Goal: Information Seeking & Learning: Learn about a topic

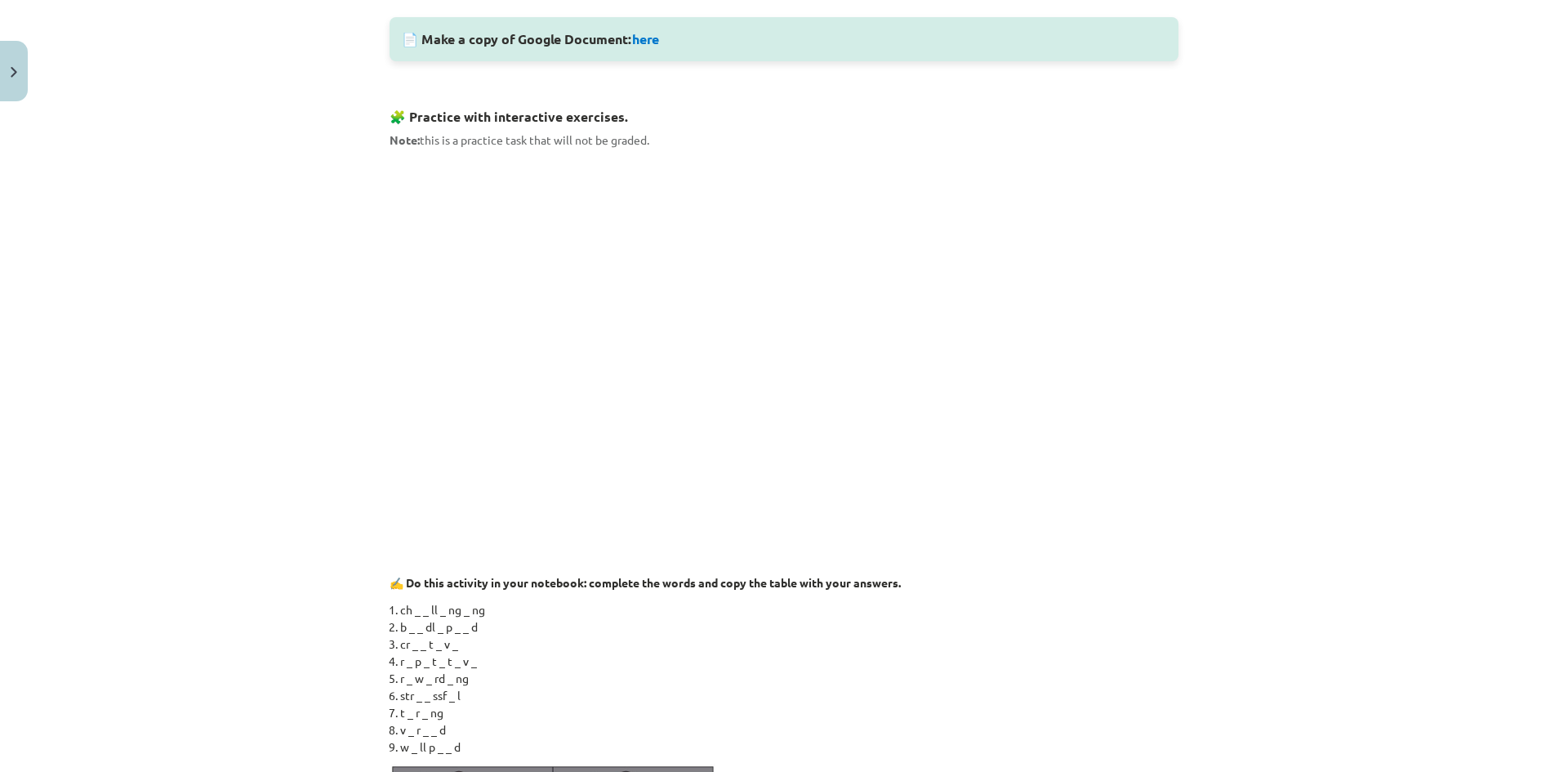
scroll to position [817, 0]
click at [265, 320] on div "Mācību tēma: Angļu valodas 8. klases 1. ieskaites mācību materiāls #2 🔤 Topic 1…" at bounding box center [784, 386] width 1568 height 772
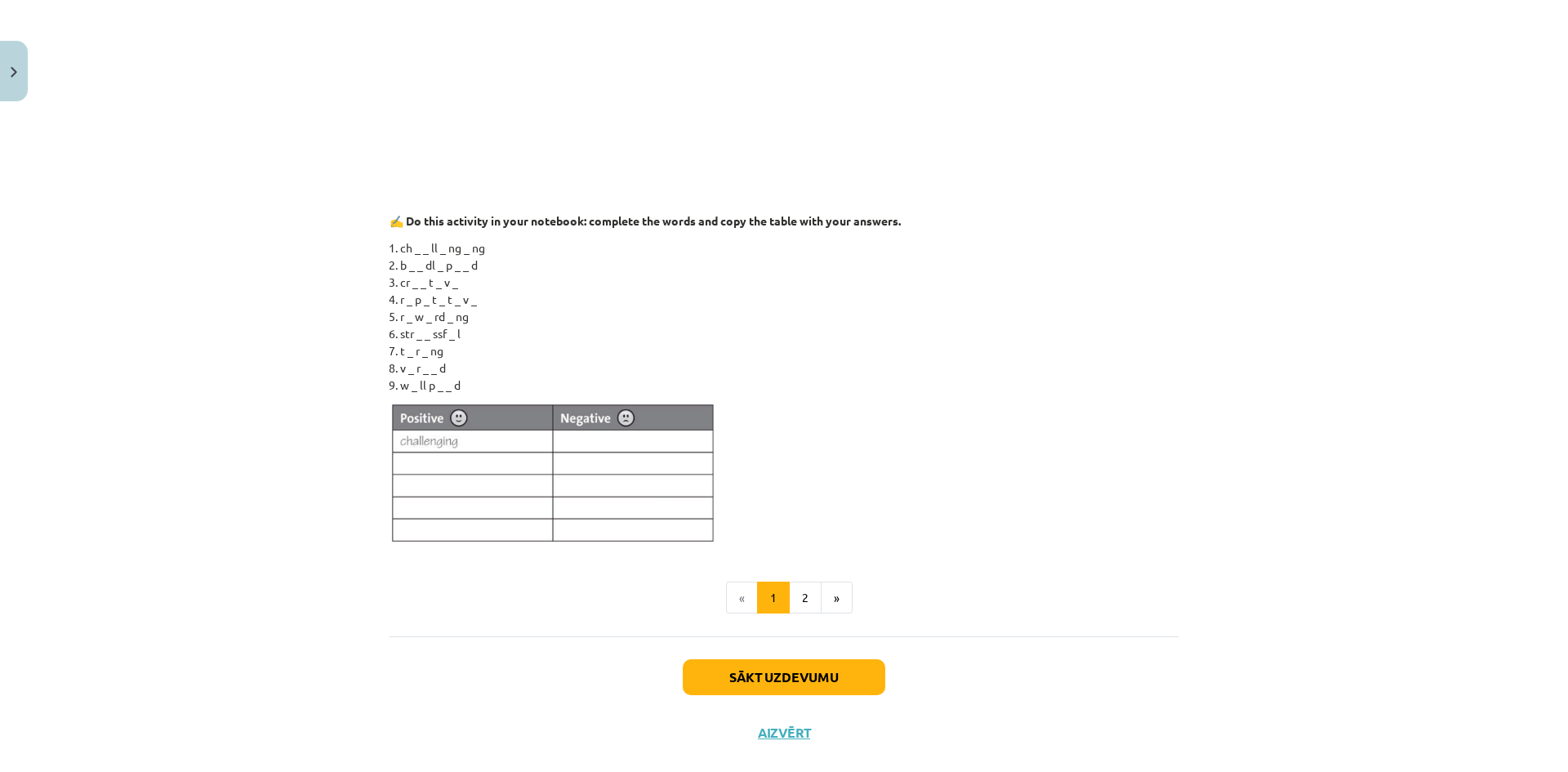
scroll to position [1011, 0]
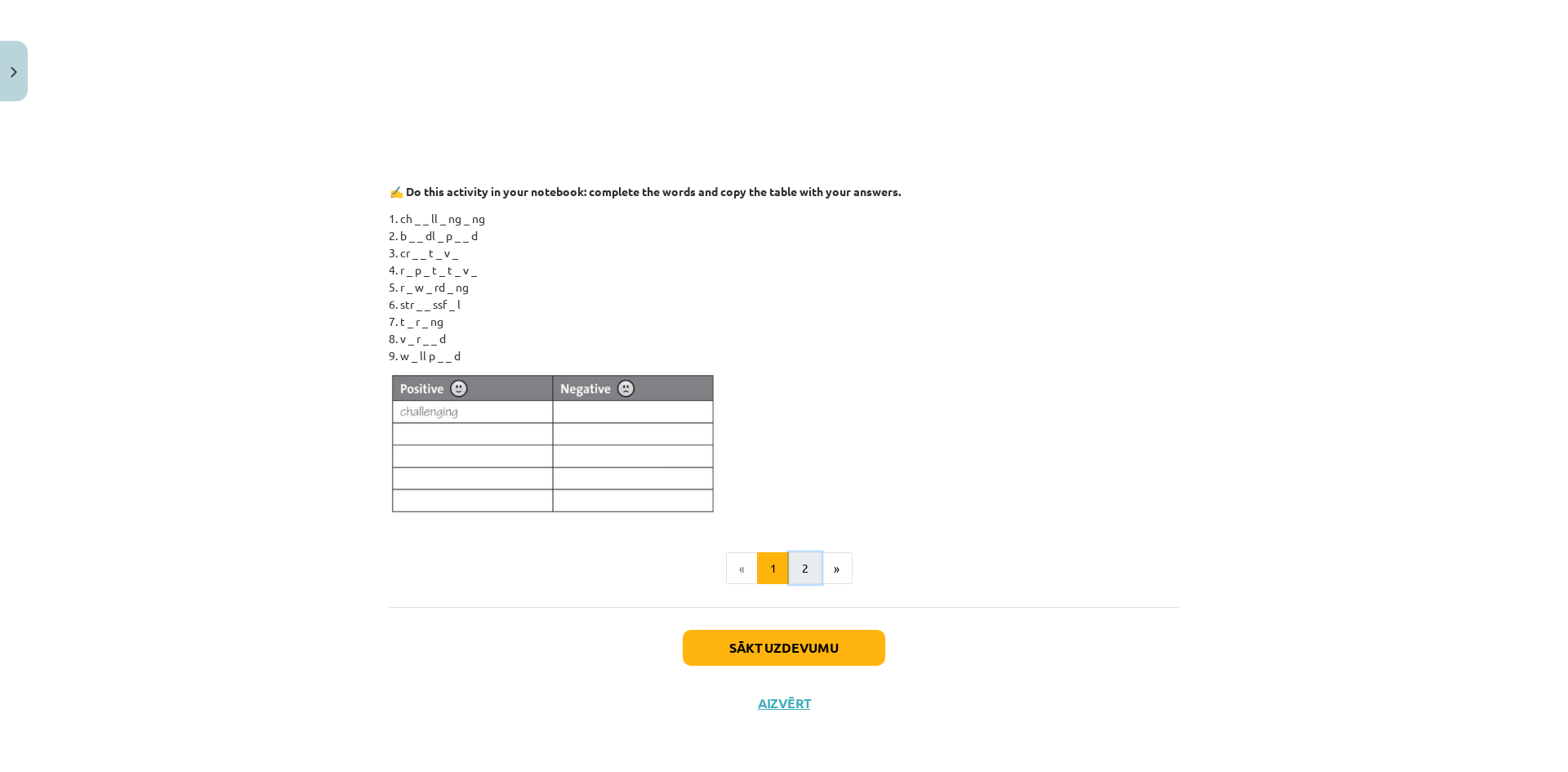
click at [797, 562] on button "2" at bounding box center [805, 568] width 33 height 33
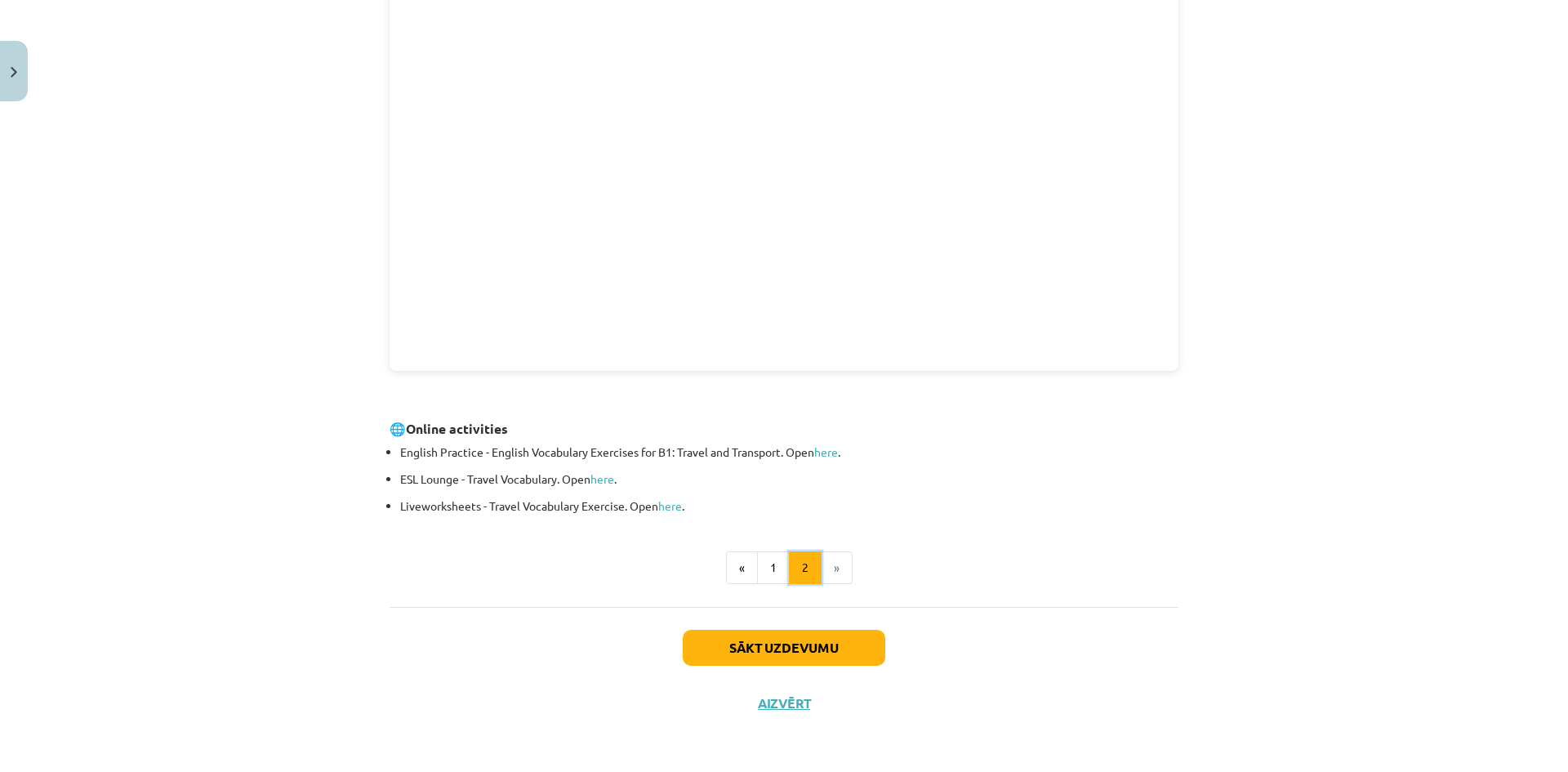
scroll to position [292, 0]
click at [819, 656] on button "Sākt uzdevumu" at bounding box center [784, 649] width 202 height 36
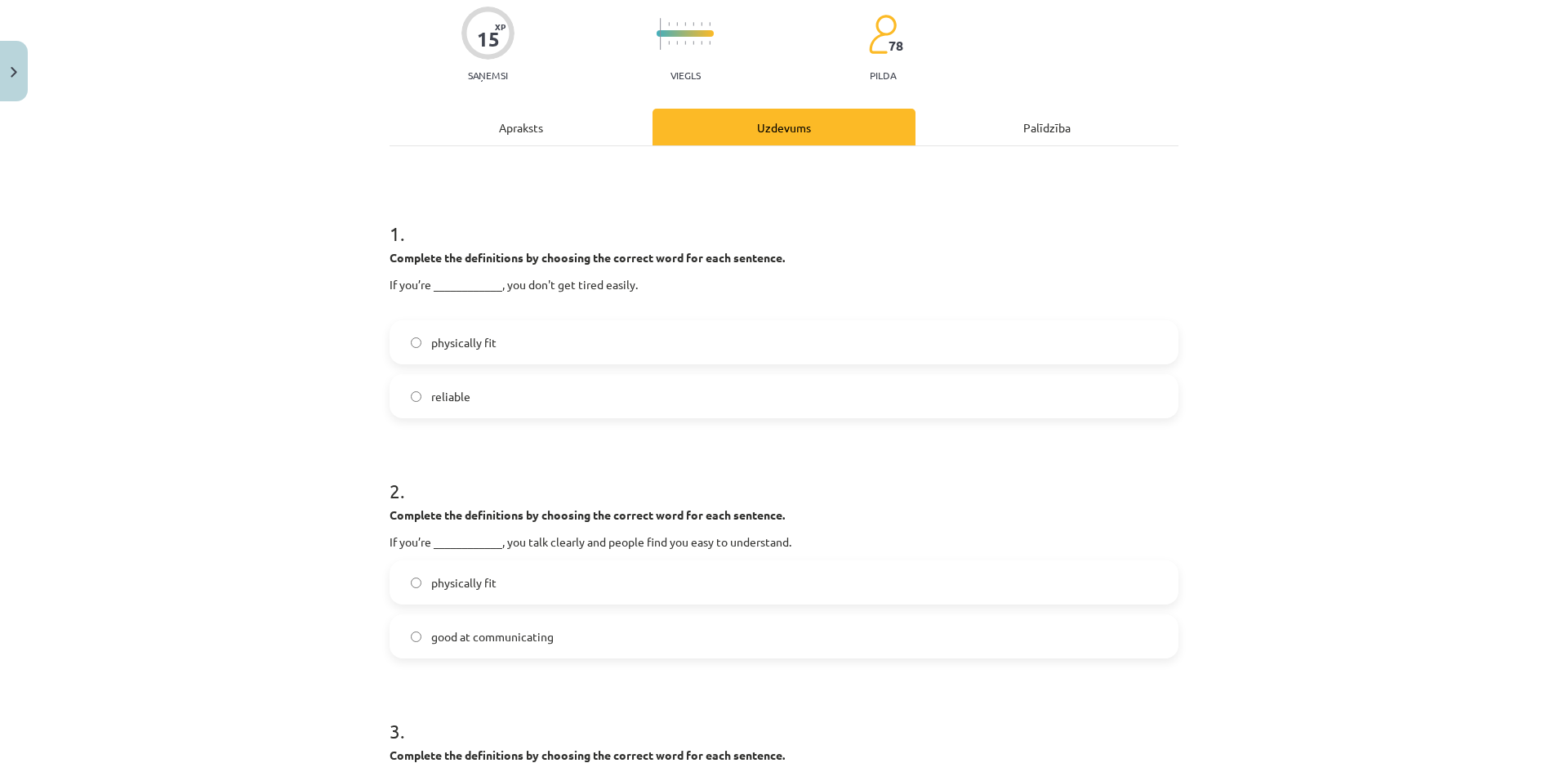
scroll to position [40, 0]
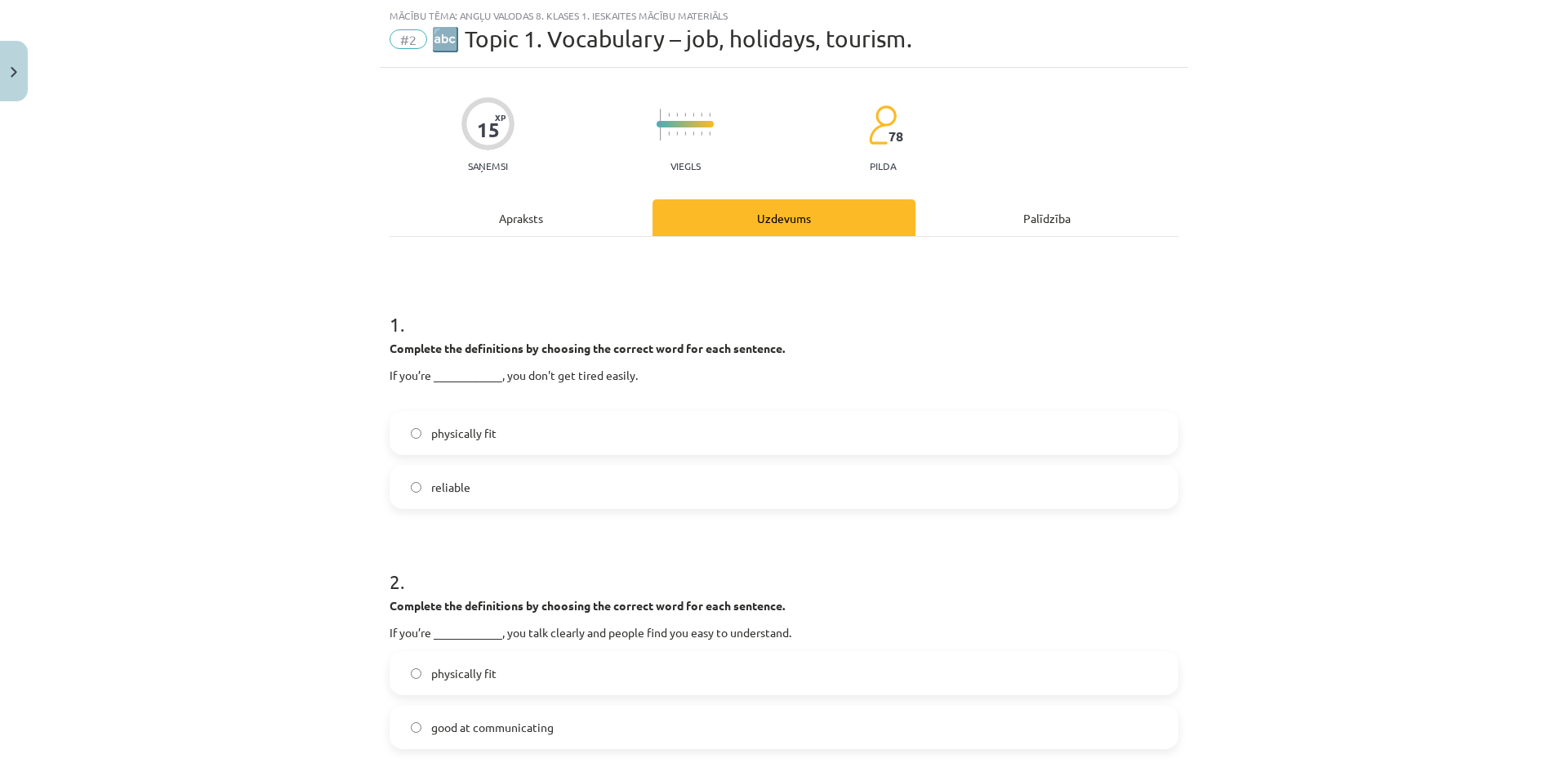
click at [523, 432] on label "physically fit" at bounding box center [784, 433] width 786 height 40
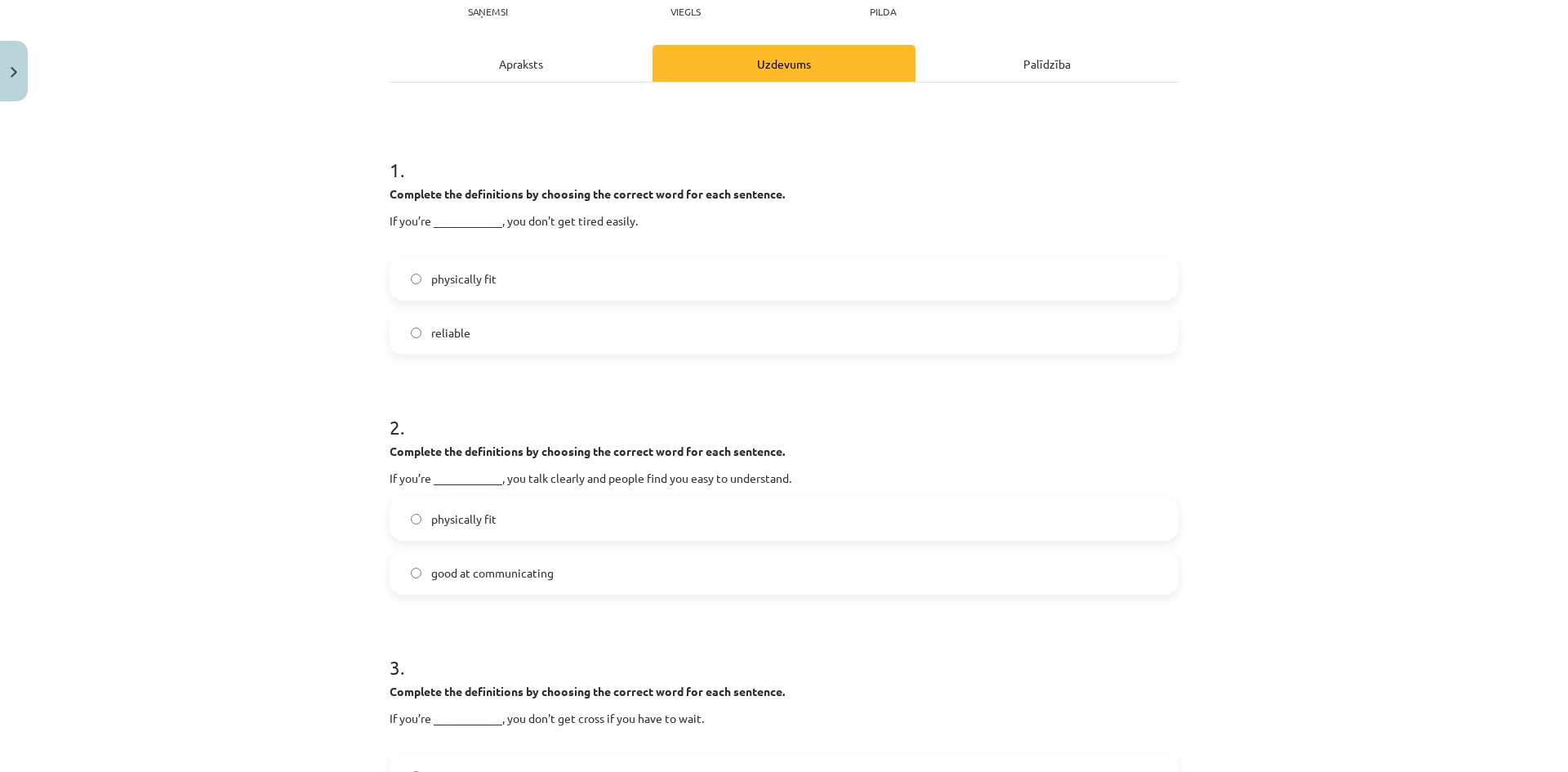
scroll to position [204, 0]
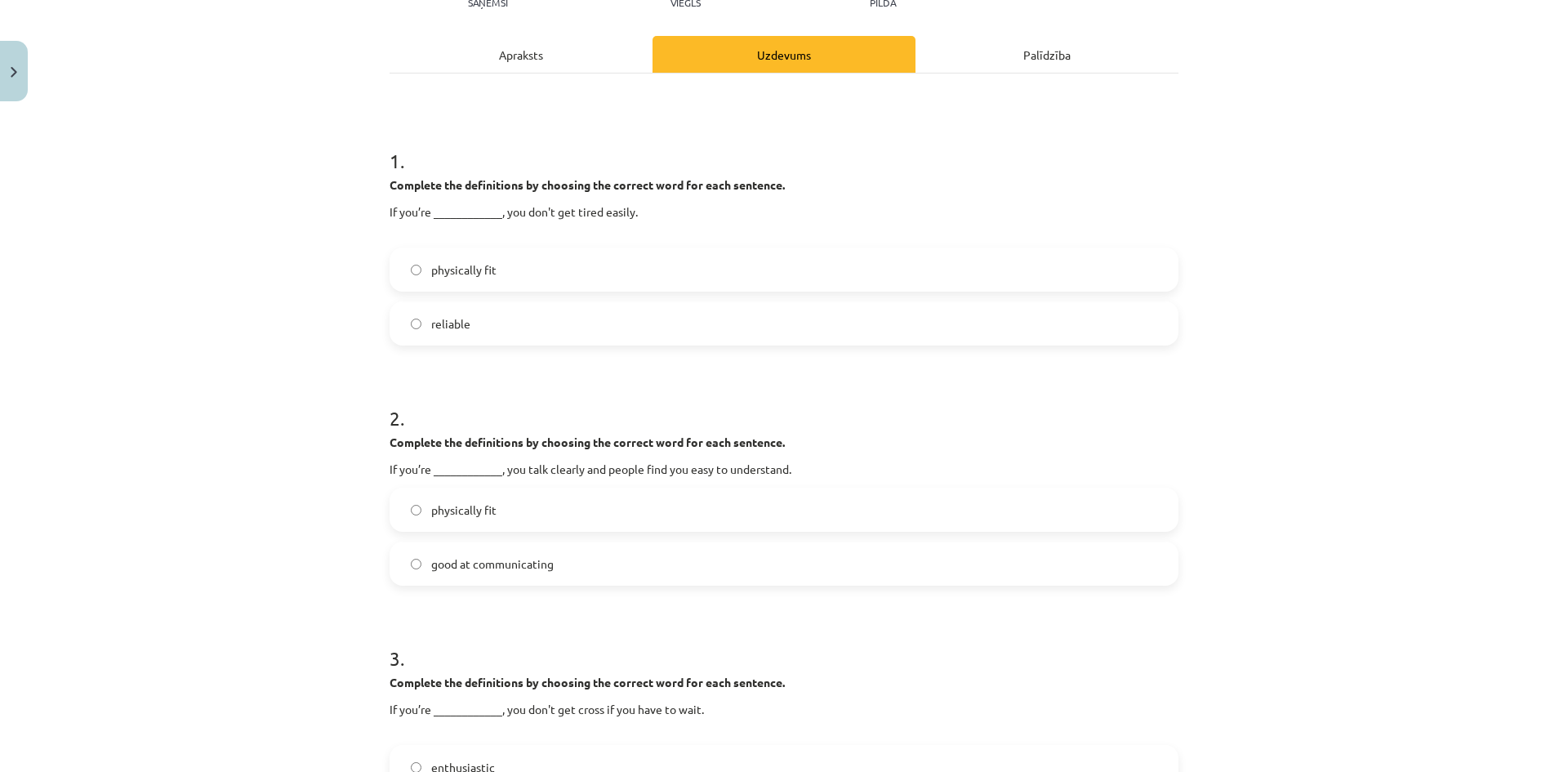
click at [725, 560] on label "good at communicating" at bounding box center [784, 564] width 786 height 40
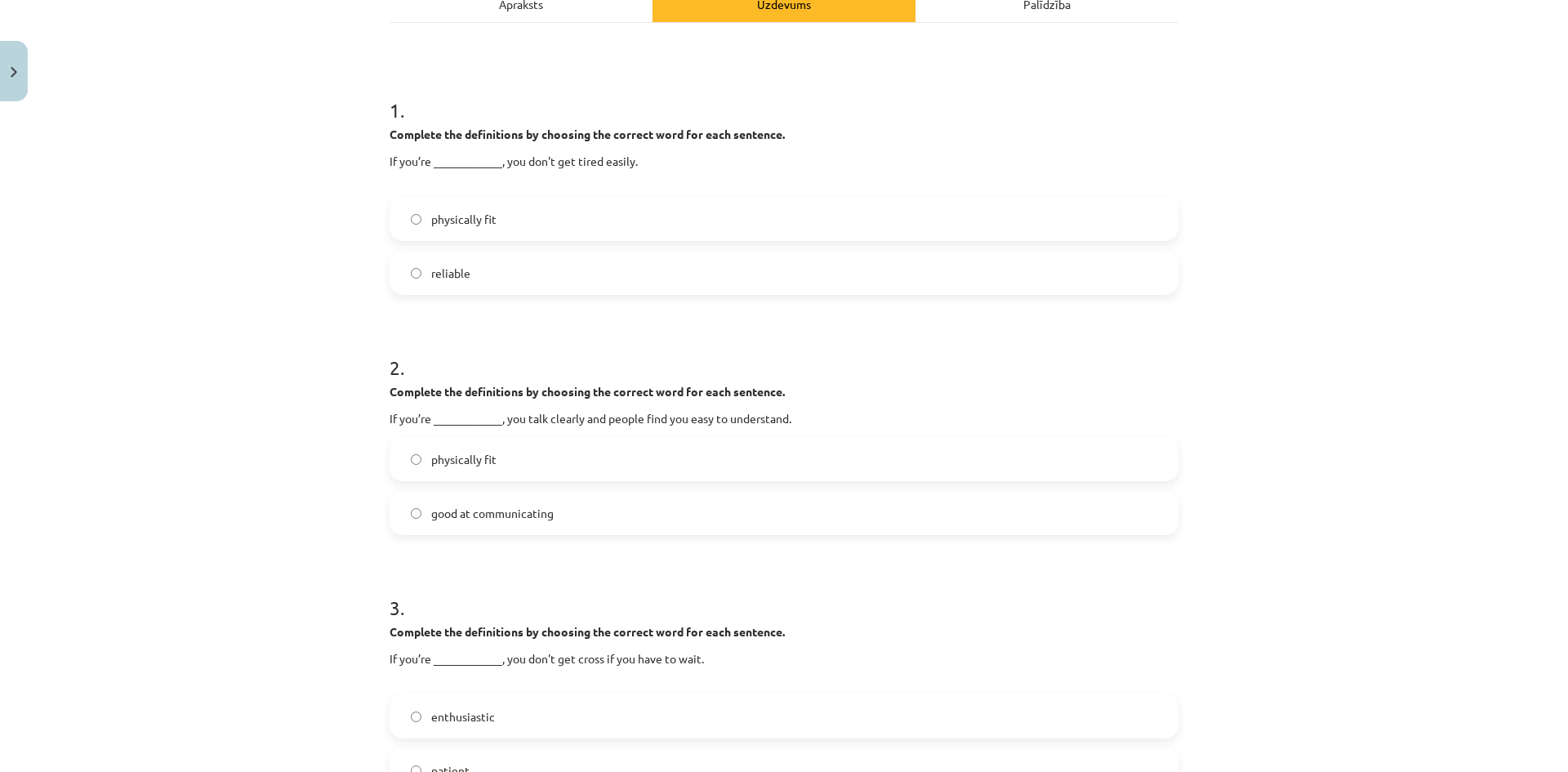
scroll to position [449, 0]
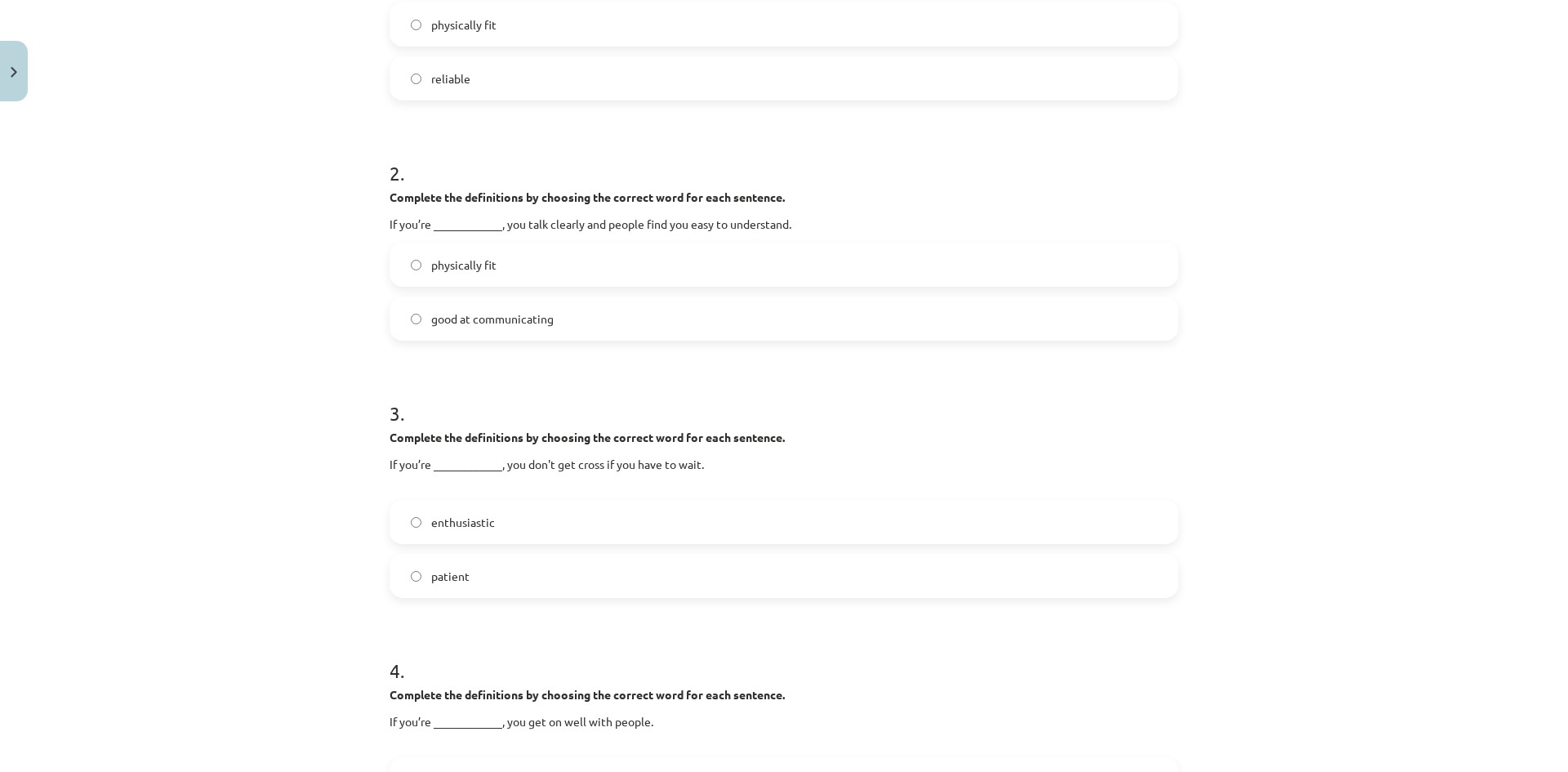
click at [431, 525] on span "enthusiastic" at bounding box center [463, 523] width 64 height 17
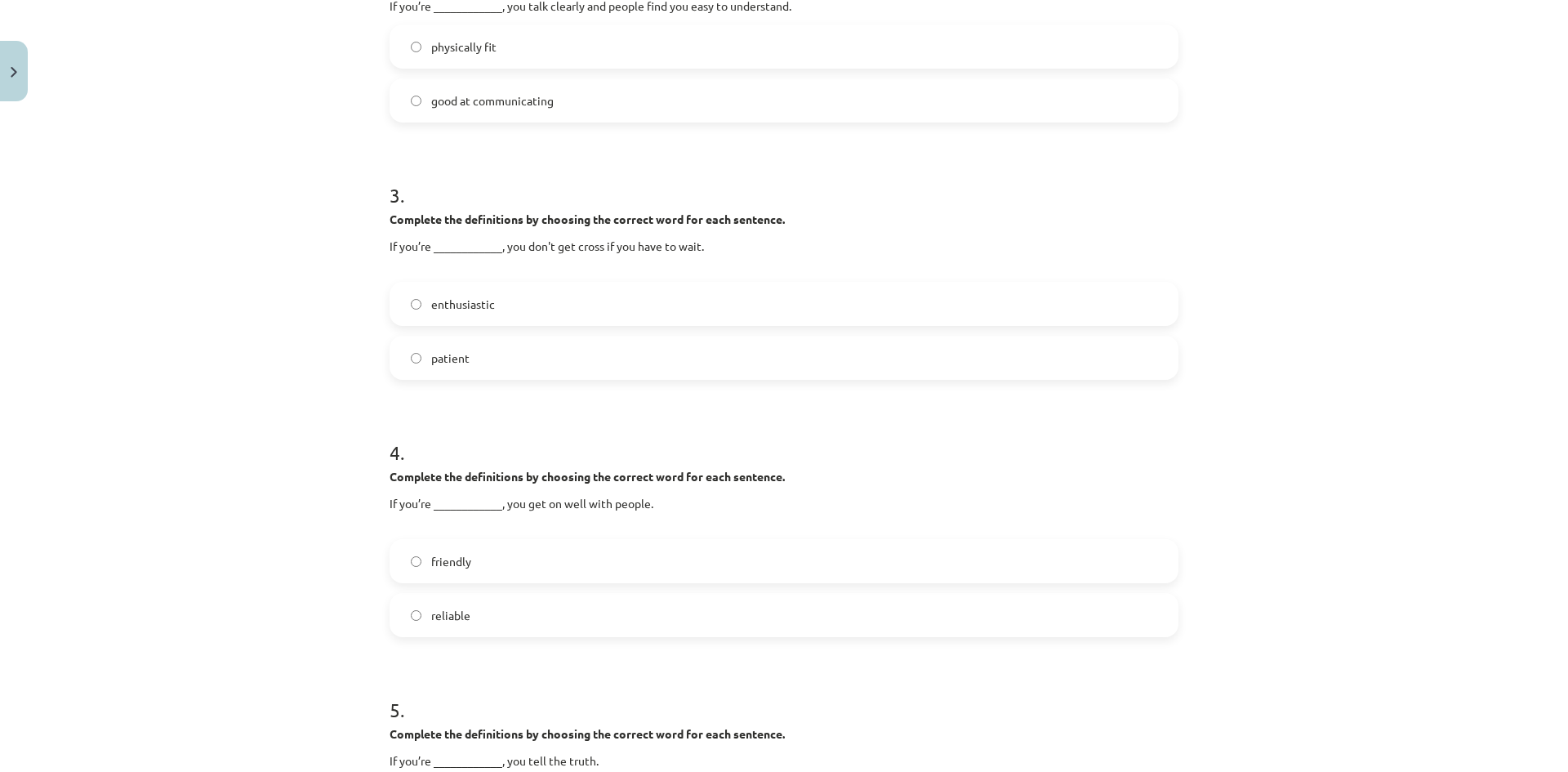
scroll to position [694, 0]
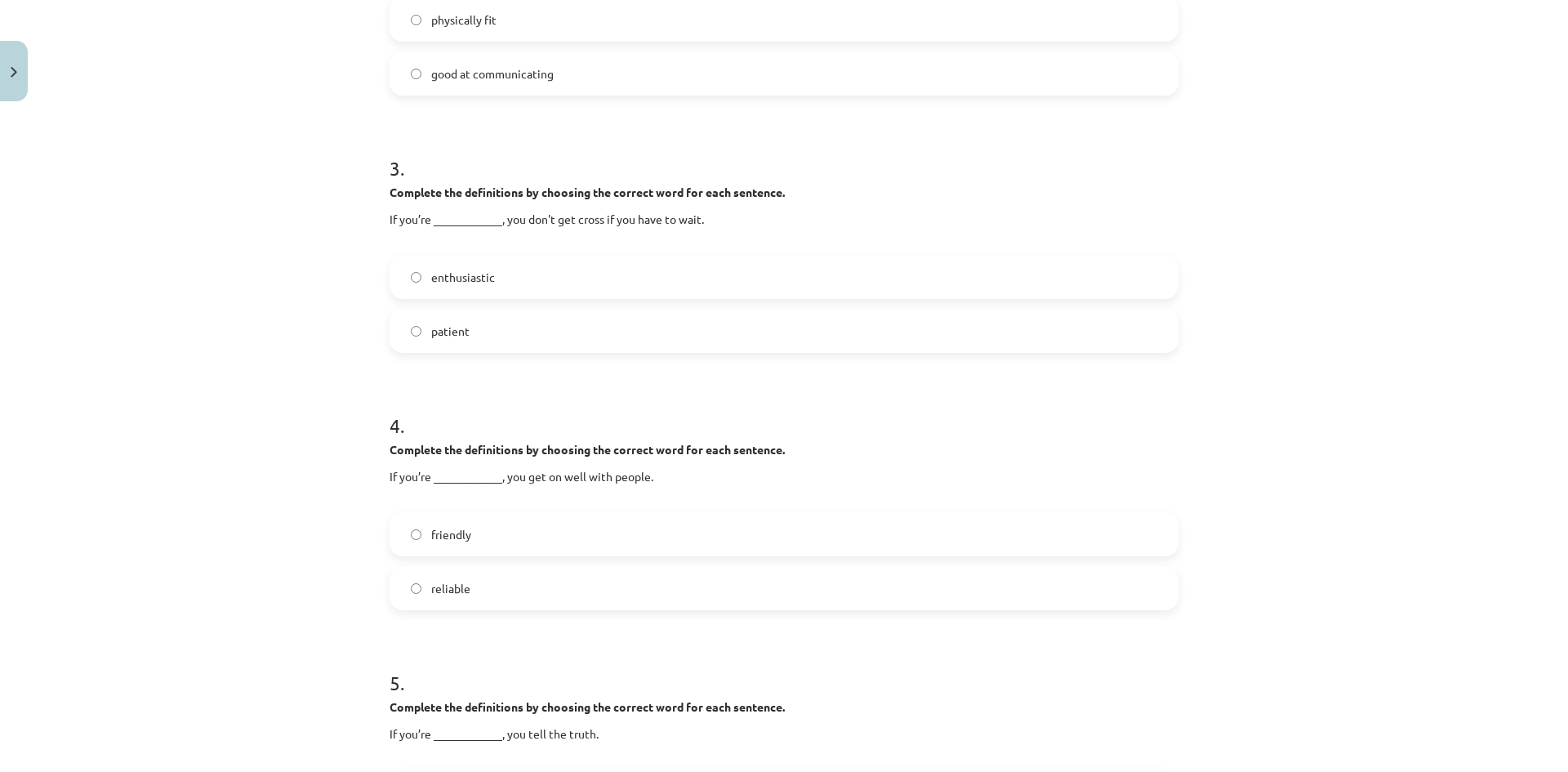
click at [443, 529] on span "friendly" at bounding box center [452, 534] width 40 height 17
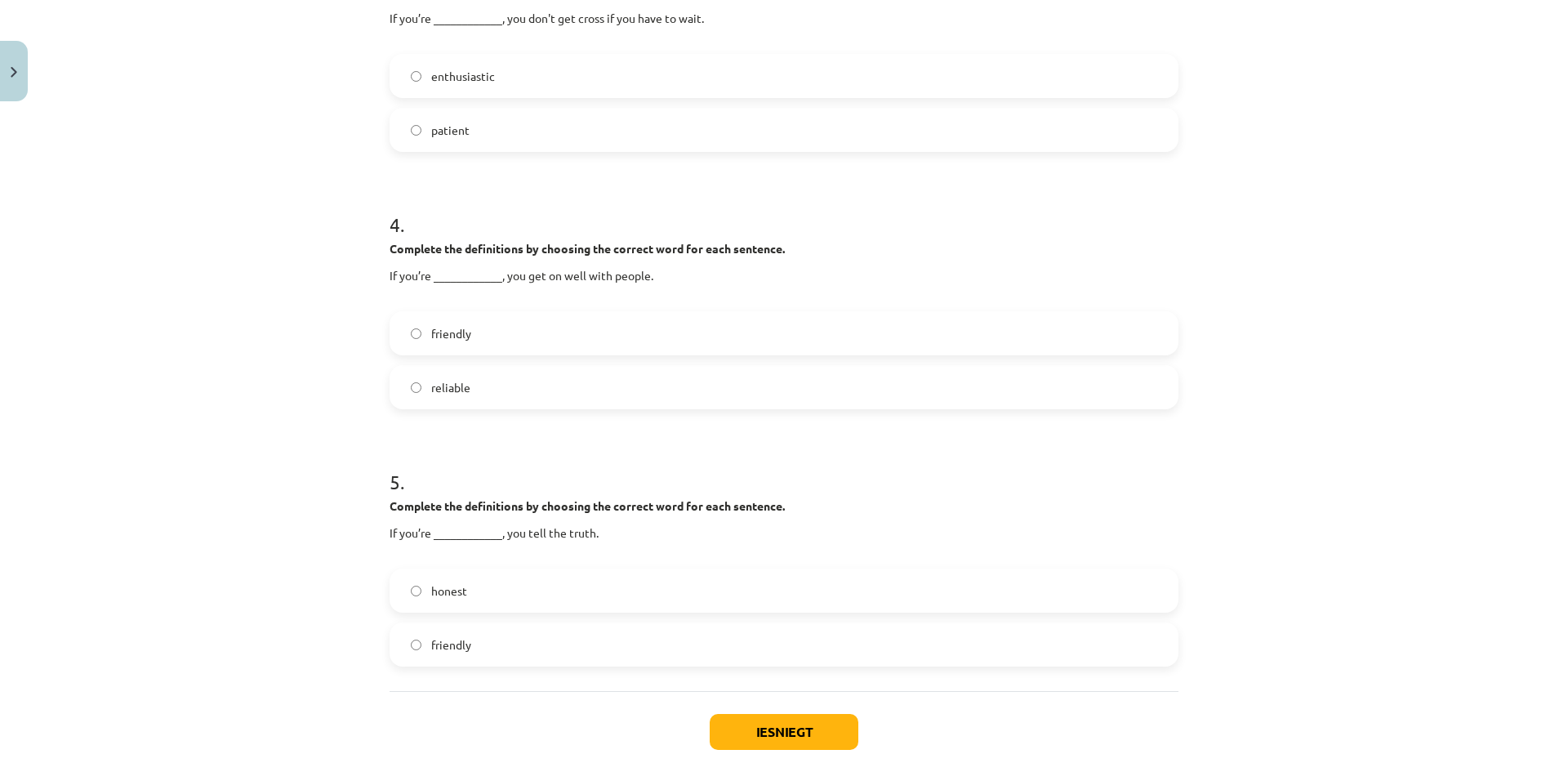
scroll to position [940, 0]
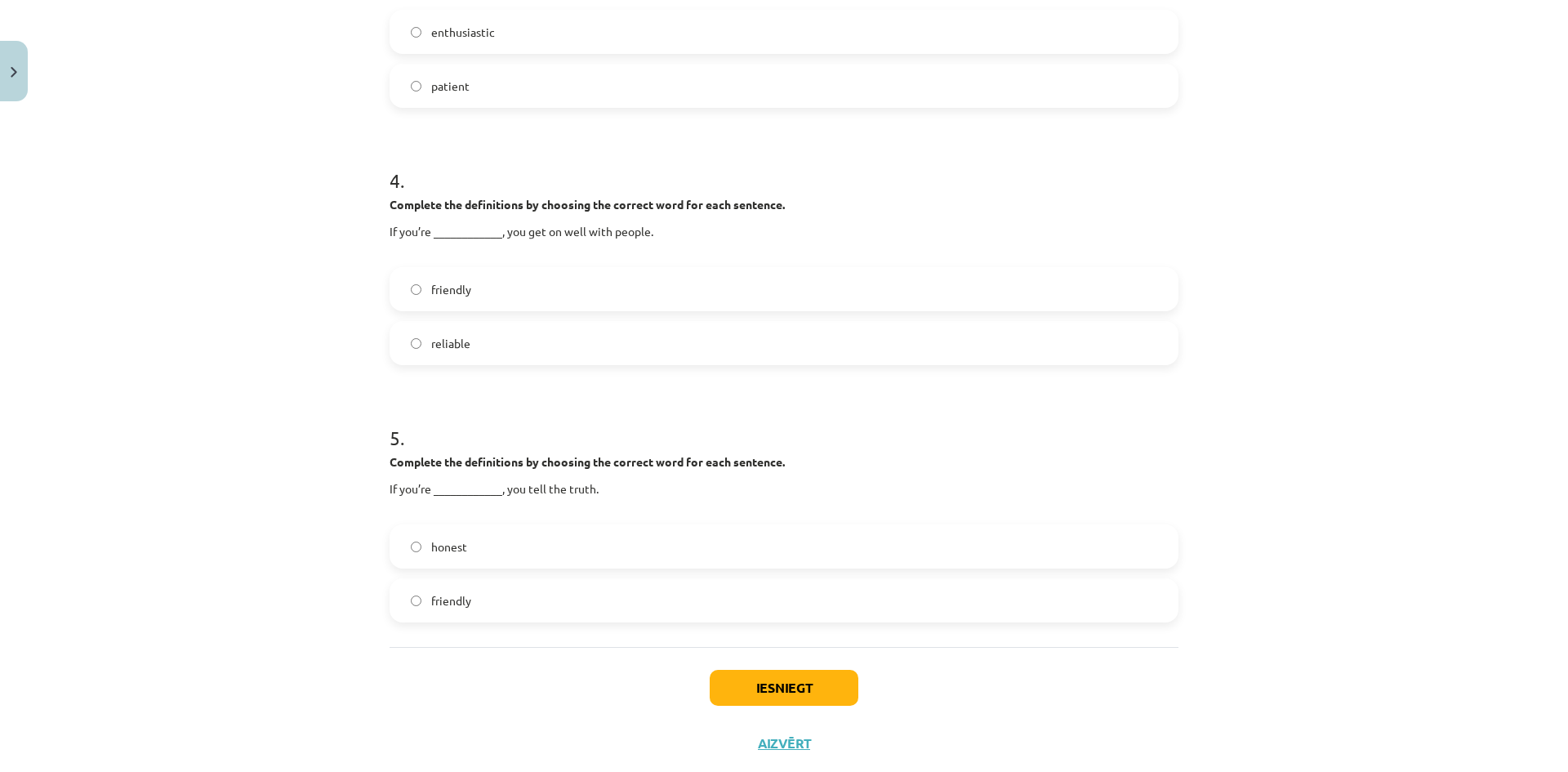
click at [450, 544] on span "honest" at bounding box center [449, 547] width 36 height 17
click at [748, 678] on button "Iesniegt" at bounding box center [784, 688] width 148 height 36
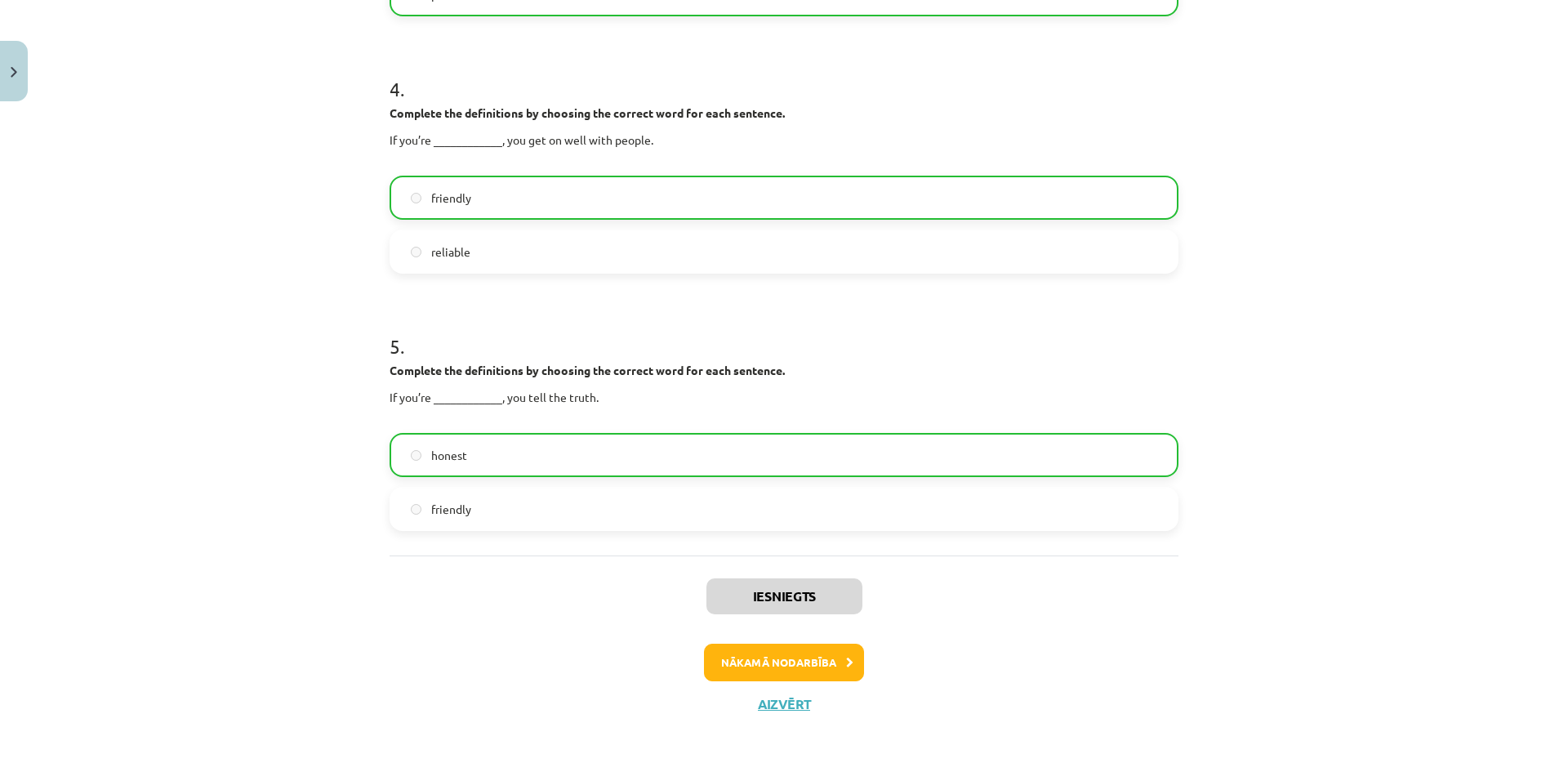
scroll to position [1032, 0]
click at [833, 659] on button "Nākamā nodarbība" at bounding box center [784, 662] width 160 height 38
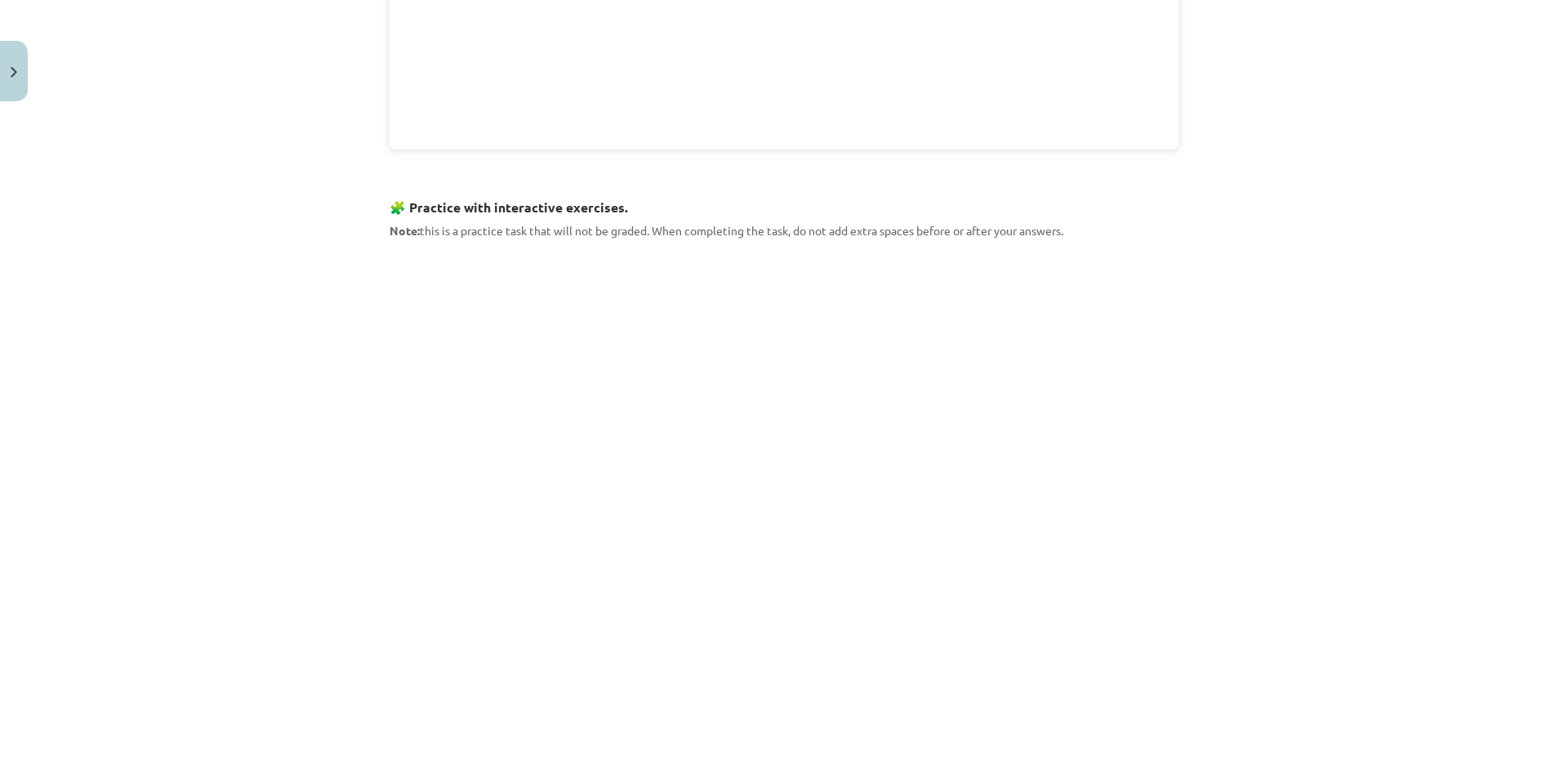
scroll to position [1021, 0]
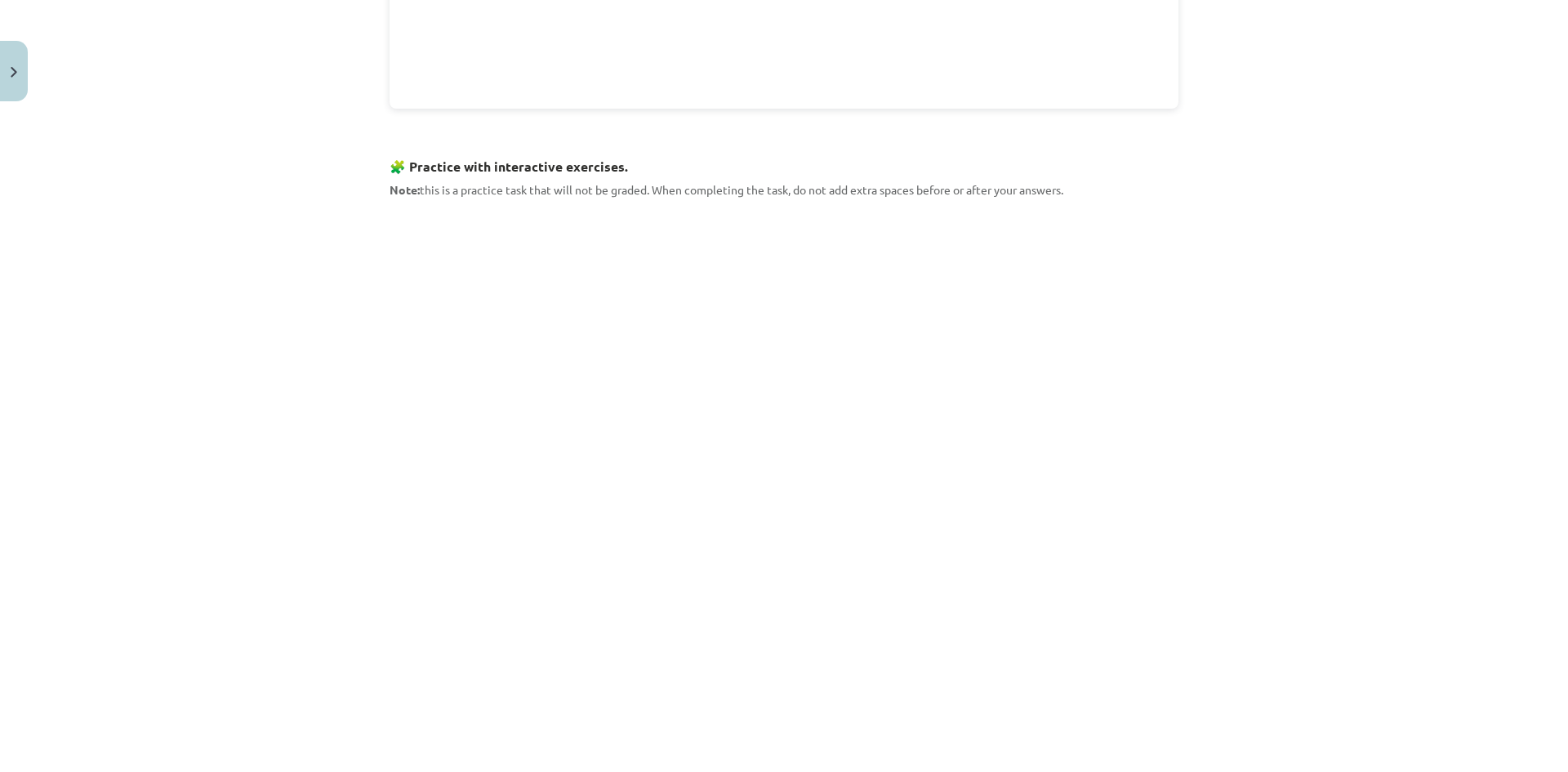
click at [360, 399] on div "Mācību tēma: Angļu valodas 8. klases 1. ieskaites mācību materiāls #3 📝 Topic 2…" at bounding box center [784, 386] width 1568 height 772
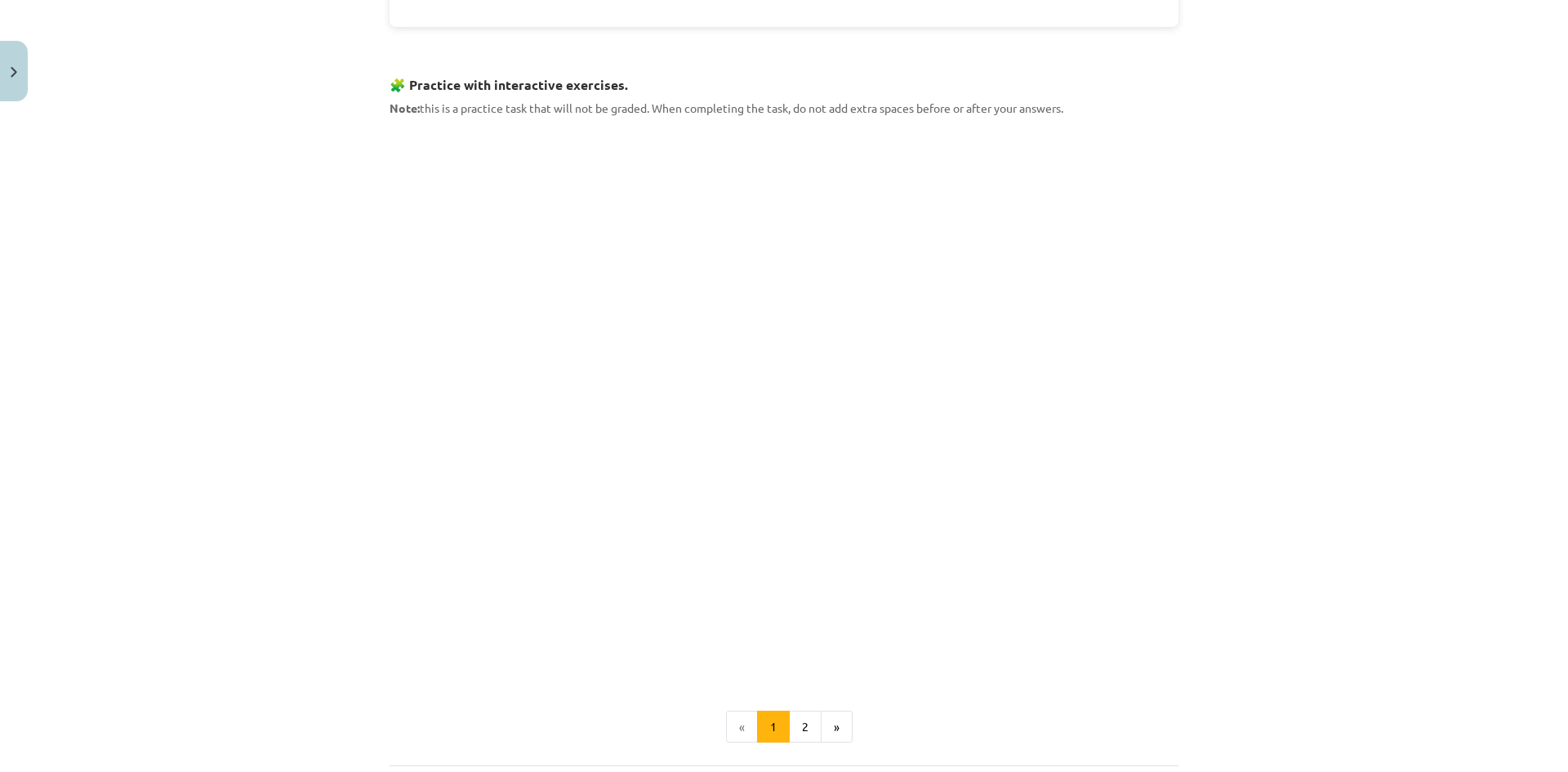
scroll to position [1144, 0]
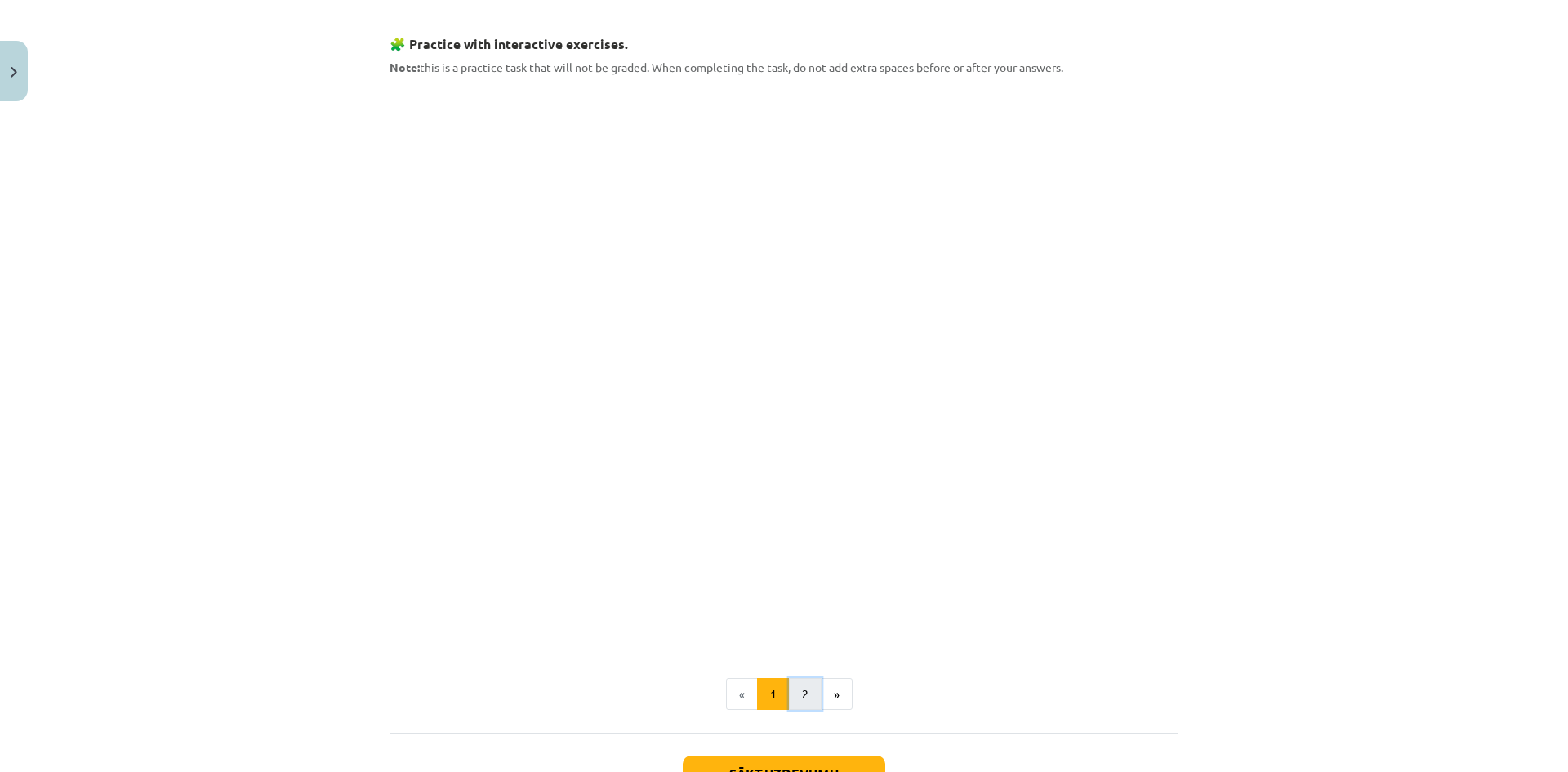
click at [805, 694] on button "2" at bounding box center [805, 694] width 33 height 33
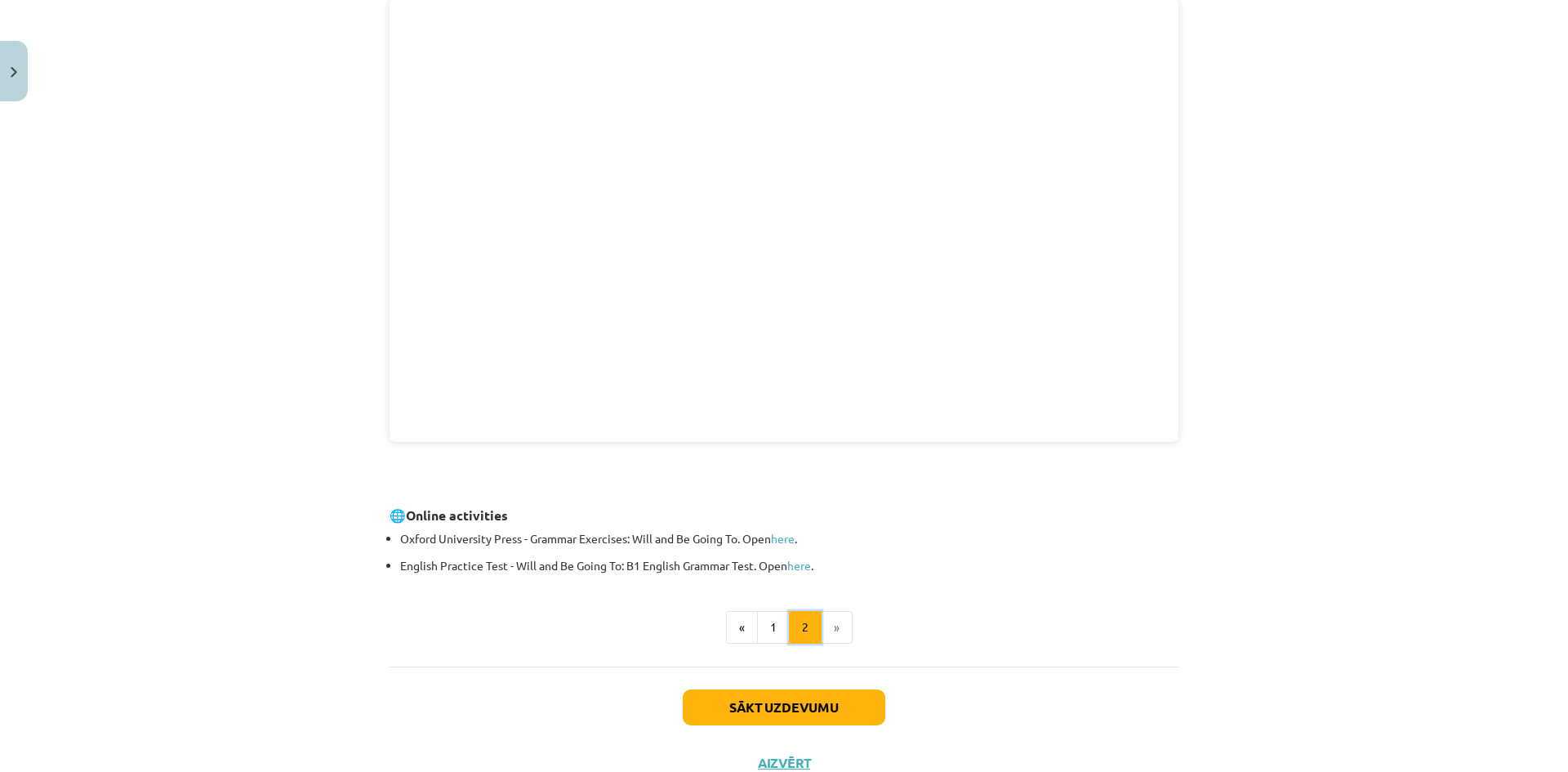
scroll to position [292, 0]
